Goal: Information Seeking & Learning: Check status

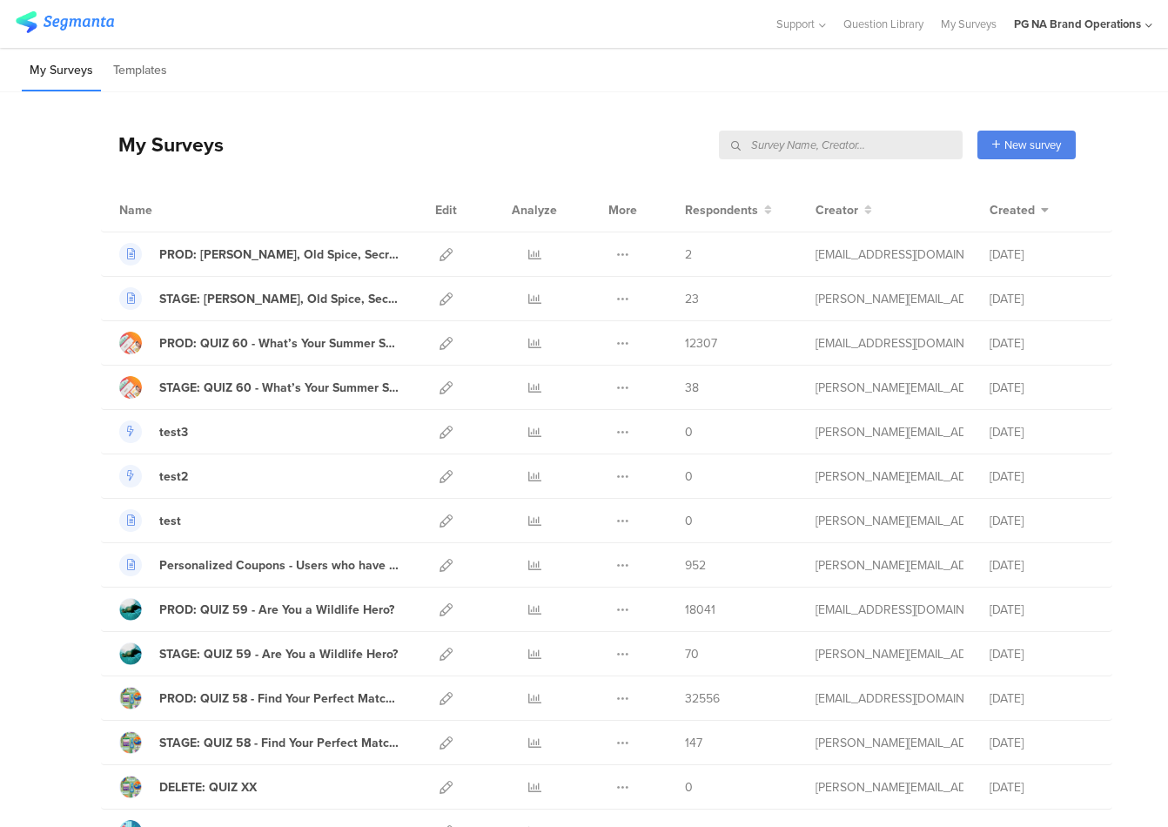
click at [836, 146] on input "text" at bounding box center [841, 145] width 244 height 29
type input "complete"
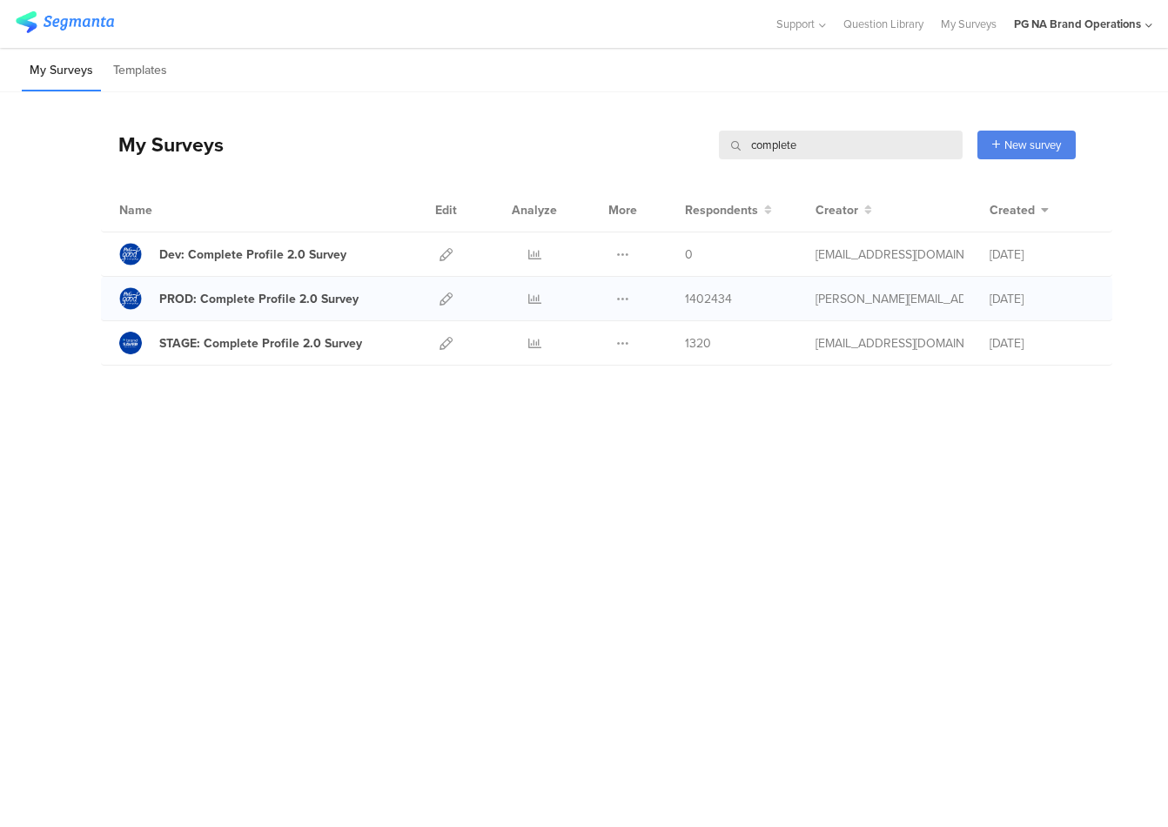
click at [526, 299] on div at bounding box center [534, 299] width 52 height 44
click at [533, 299] on icon at bounding box center [534, 299] width 13 height 13
click at [532, 297] on icon at bounding box center [534, 299] width 13 height 13
